Goal: Find specific page/section: Find specific page/section

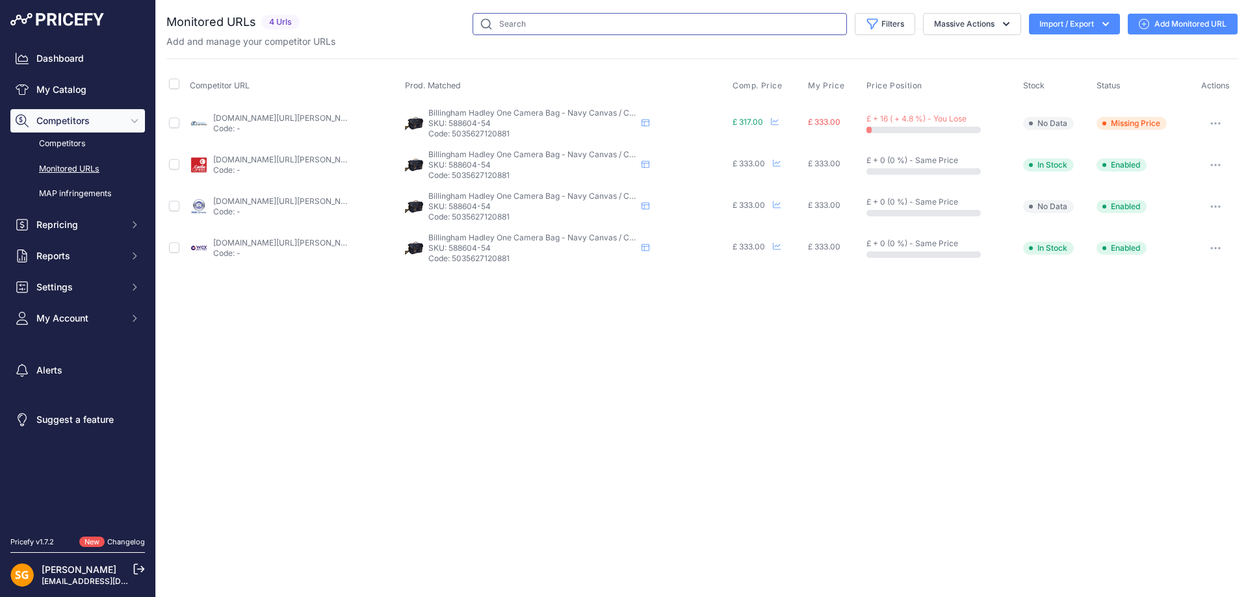
click at [548, 29] on input "text" at bounding box center [659, 24] width 374 height 22
click at [100, 94] on link "My Catalog" at bounding box center [77, 89] width 135 height 23
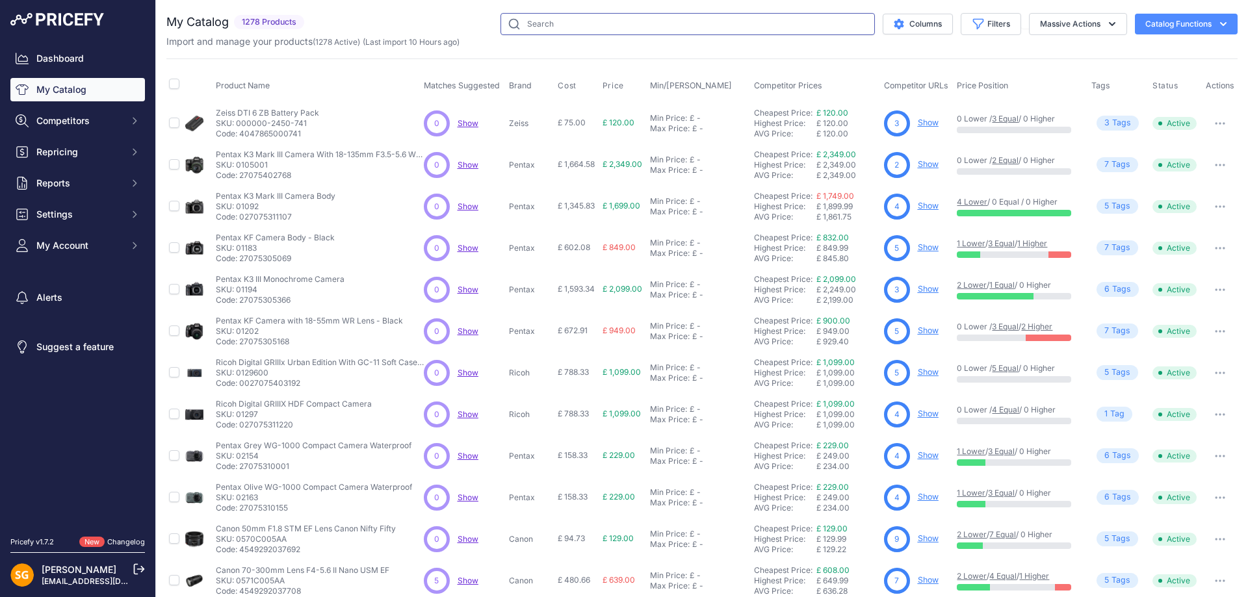
click at [547, 18] on input "text" at bounding box center [687, 24] width 374 height 22
paste input "588604-54"
type input "588604-54"
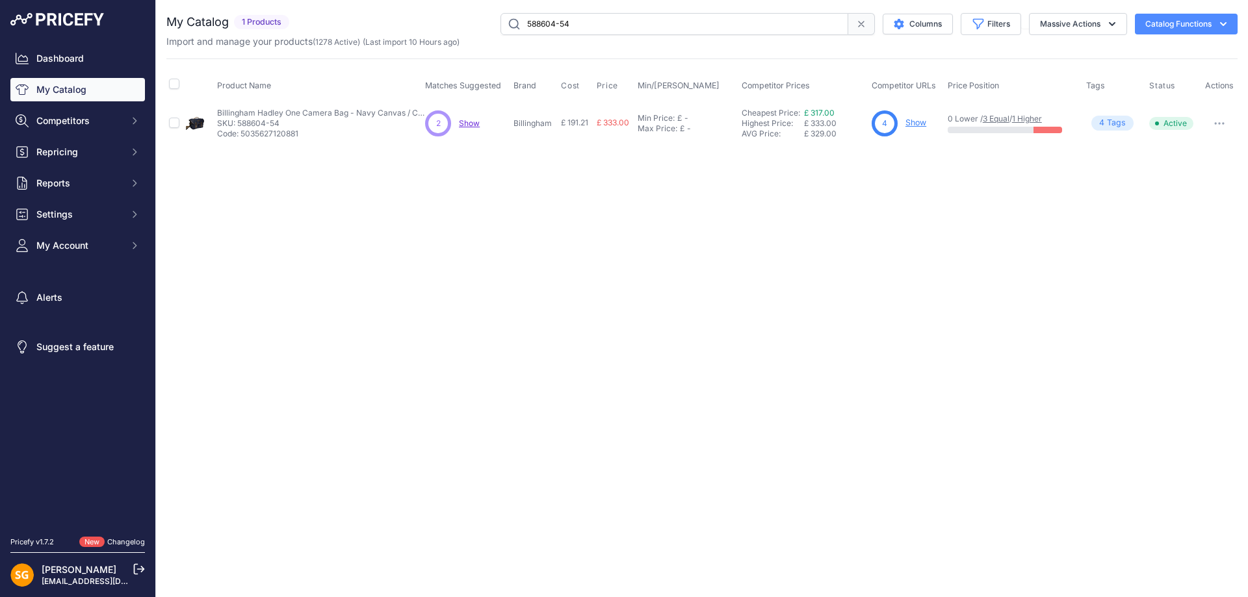
click at [914, 122] on link "Show" at bounding box center [915, 123] width 21 height 10
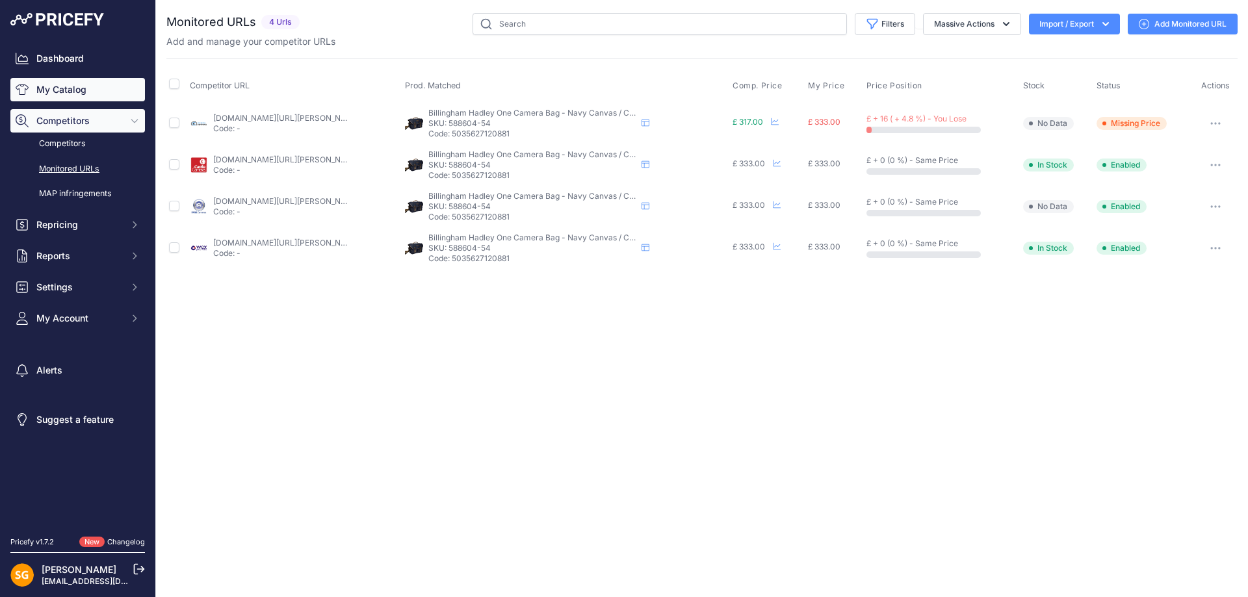
click at [40, 86] on link "My Catalog" at bounding box center [77, 89] width 135 height 23
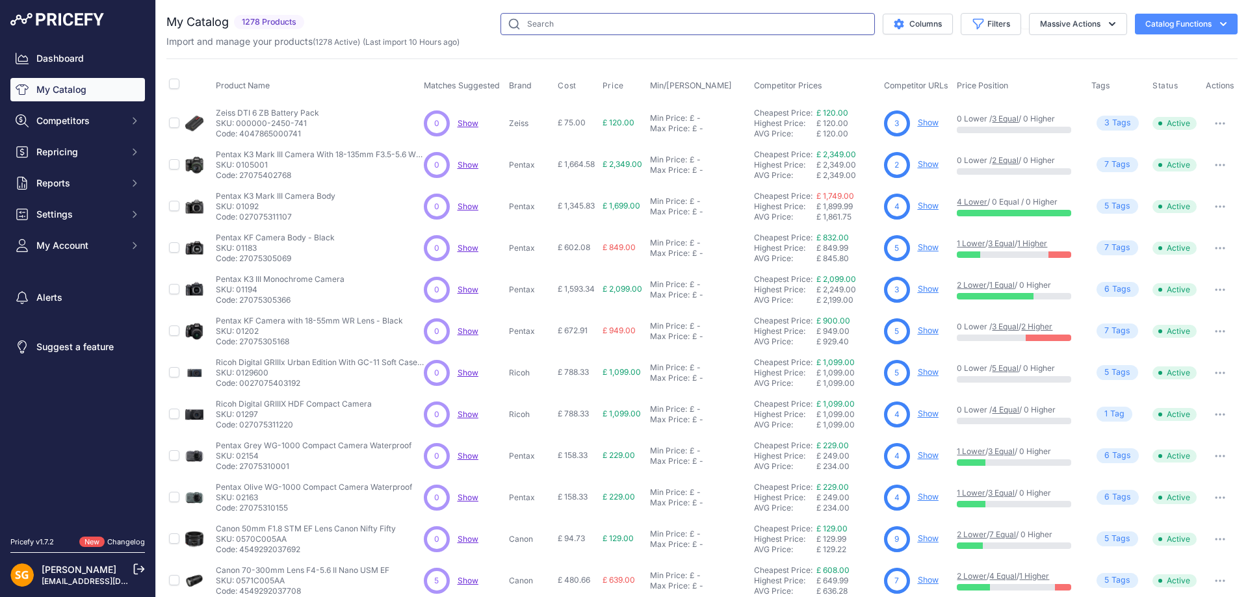
click at [650, 19] on input "text" at bounding box center [687, 24] width 374 height 22
paste input "505114-54"
type input "505114-54"
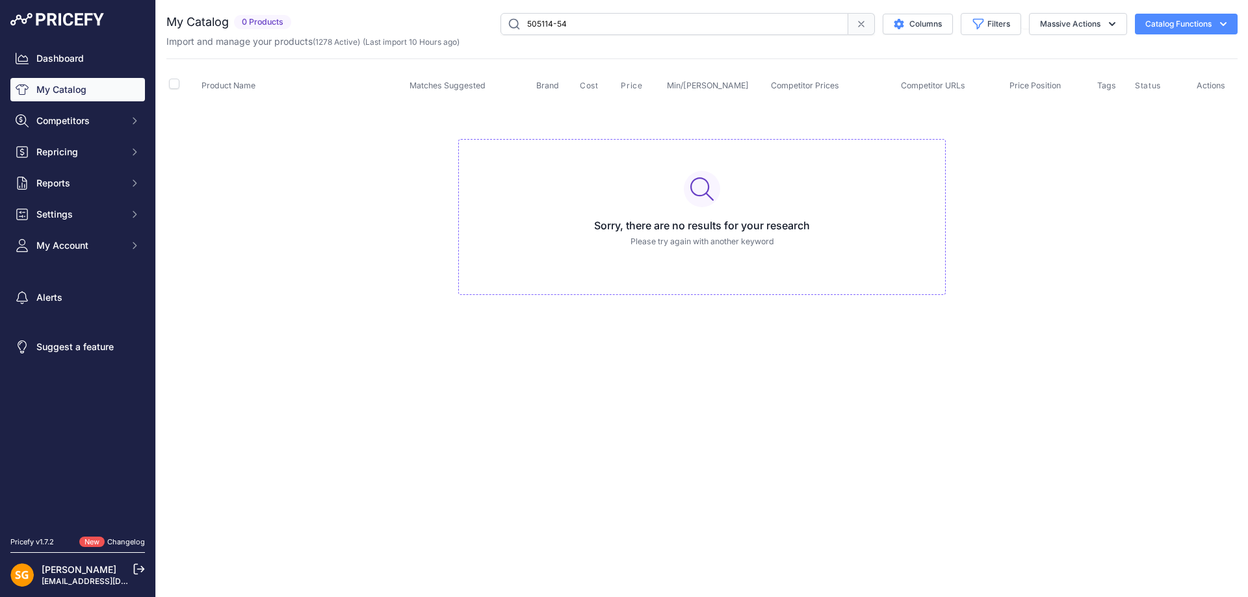
click at [630, 16] on input "505114-54" at bounding box center [674, 24] width 348 height 22
